Goal: Check status: Check status

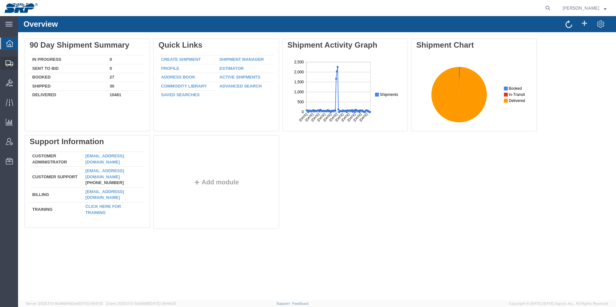
click at [13, 66] on icon at bounding box center [9, 64] width 8 height 6
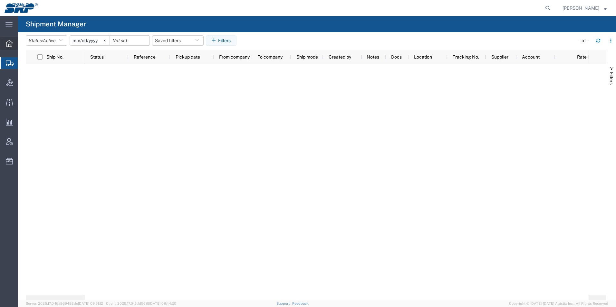
click at [9, 42] on icon at bounding box center [9, 43] width 7 height 7
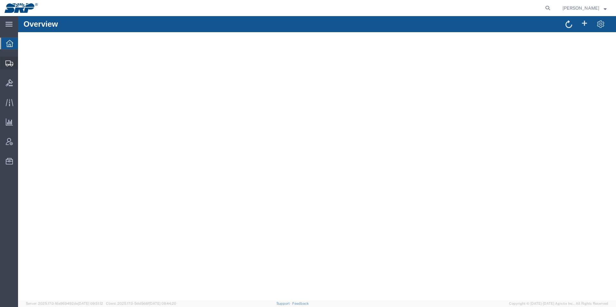
click at [8, 65] on icon at bounding box center [9, 64] width 8 height 6
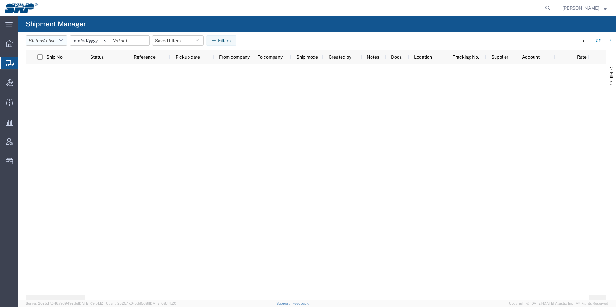
click at [56, 43] on span "Active" at bounding box center [49, 41] width 13 height 6
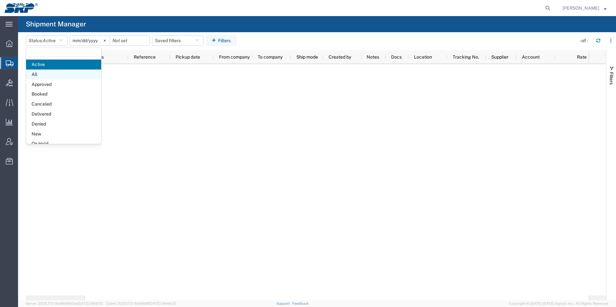
click at [54, 74] on span "All" at bounding box center [63, 75] width 75 height 10
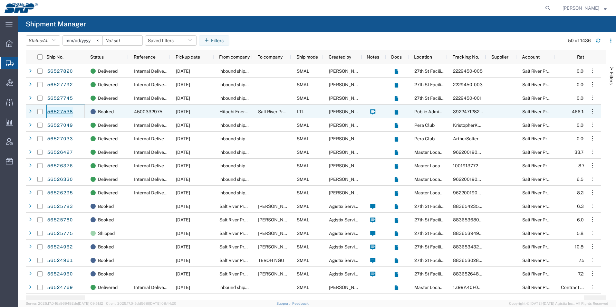
click at [59, 110] on link "56527538" at bounding box center [60, 112] width 26 height 10
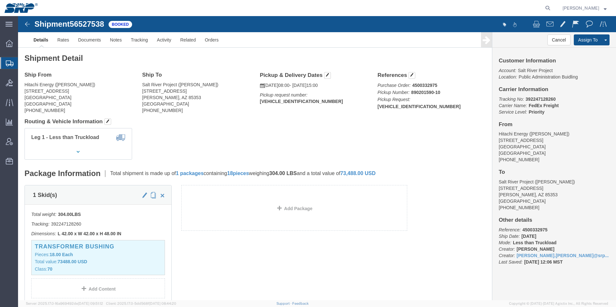
click img
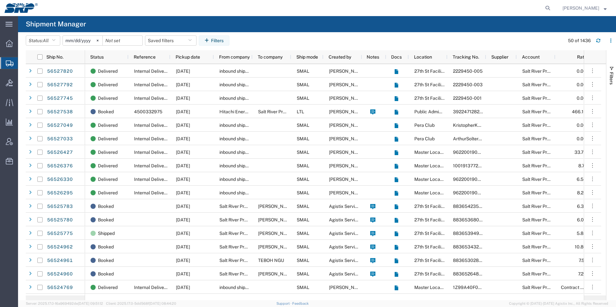
click at [11, 62] on icon at bounding box center [10, 64] width 8 height 6
click at [55, 38] on icon "button" at bounding box center [54, 40] width 4 height 5
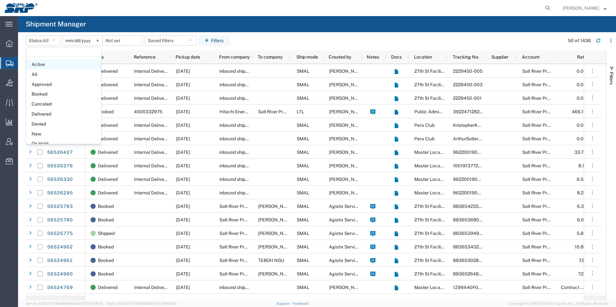
click at [51, 66] on span "Active" at bounding box center [63, 65] width 75 height 10
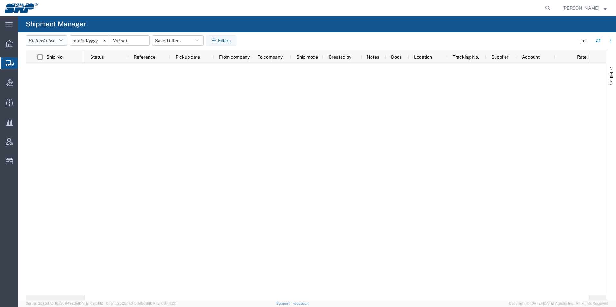
click at [56, 42] on span "Active" at bounding box center [49, 40] width 13 height 5
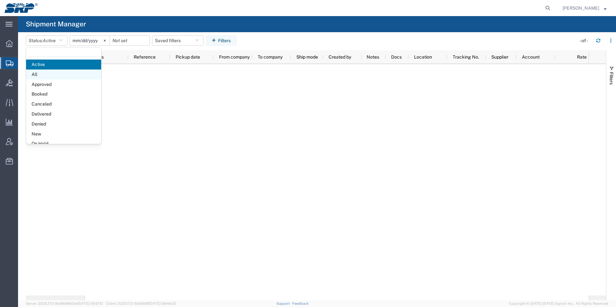
click at [52, 72] on span "All" at bounding box center [63, 75] width 75 height 10
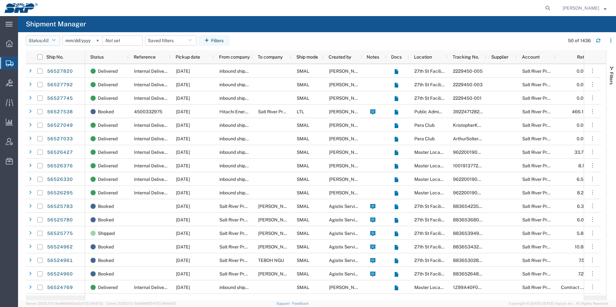
click at [51, 40] on button "Status: All" at bounding box center [43, 40] width 34 height 10
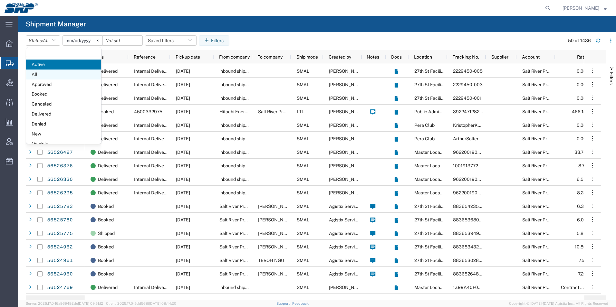
click at [39, 73] on span "All" at bounding box center [63, 75] width 75 height 10
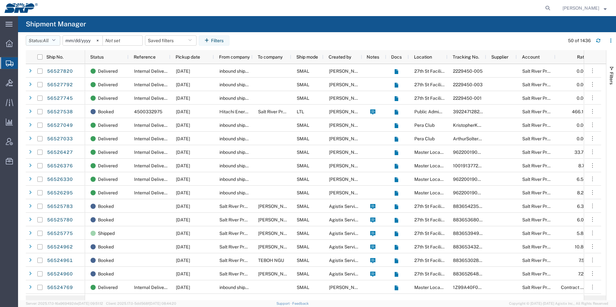
click at [55, 42] on icon "button" at bounding box center [54, 40] width 4 height 5
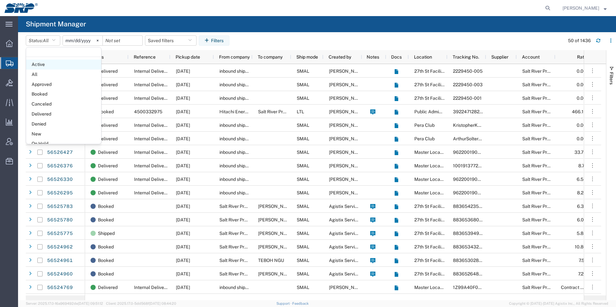
click at [49, 63] on span "Active" at bounding box center [63, 65] width 75 height 10
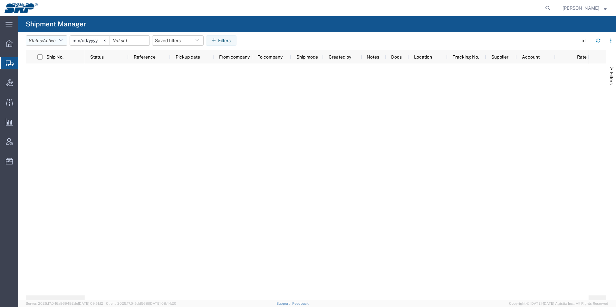
click at [54, 39] on span "Active" at bounding box center [49, 40] width 13 height 5
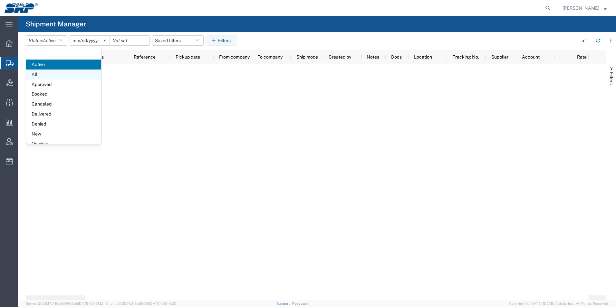
click at [45, 74] on span "All" at bounding box center [63, 75] width 75 height 10
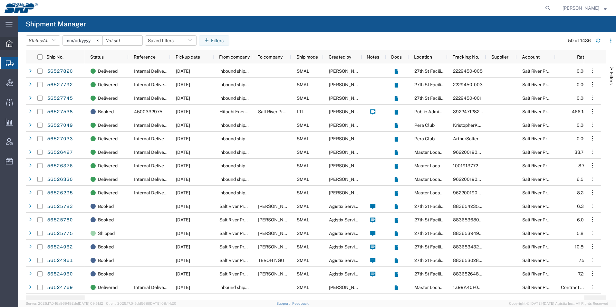
click at [10, 41] on icon at bounding box center [9, 43] width 7 height 7
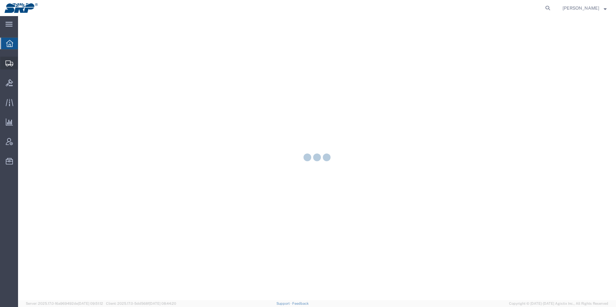
click at [10, 63] on icon at bounding box center [9, 64] width 8 height 6
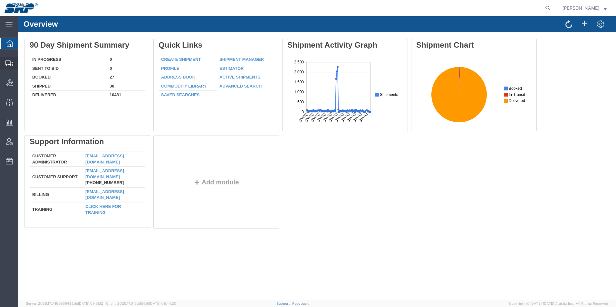
click at [4, 57] on div at bounding box center [9, 63] width 18 height 13
